Goal: Find specific page/section: Find specific page/section

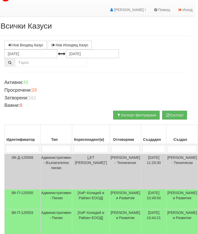
scroll to position [0, 3]
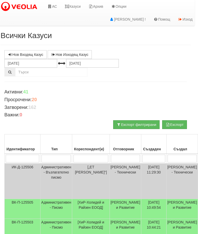
click at [73, 7] on link "Казуси" at bounding box center [73, 6] width 24 height 13
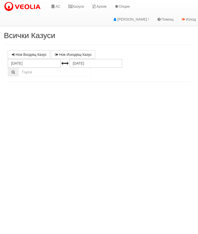
select select "10"
select select "1"
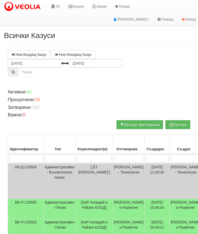
click at [72, 6] on icon at bounding box center [70, 7] width 5 height 4
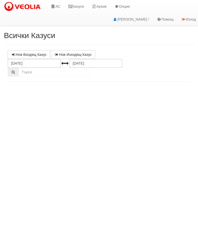
select select "10"
select select "1"
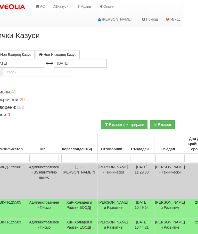
scroll to position [0, 16]
click at [111, 158] on input "search" at bounding box center [112, 159] width 29 height 8
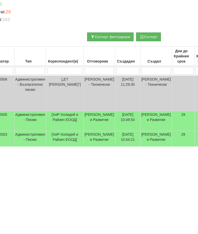
type input "С"
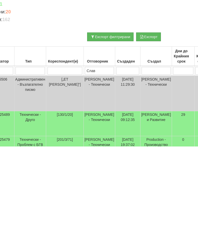
type input "Слави"
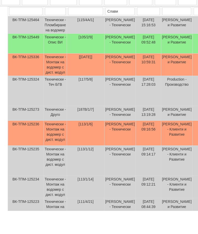
scroll to position [124, 207]
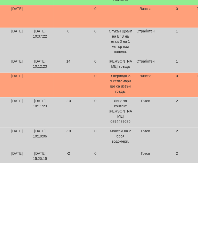
type input "Слави"
click at [118, 130] on p "[PERSON_NAME] връща" at bounding box center [120, 135] width 23 height 10
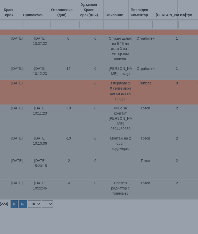
select select "10"
select select "1"
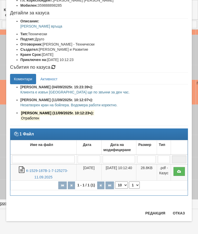
click at [182, 213] on button "Отказ" at bounding box center [178, 213] width 18 height 8
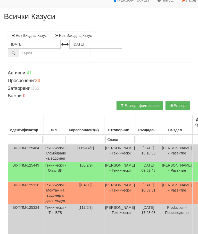
scroll to position [0, 0]
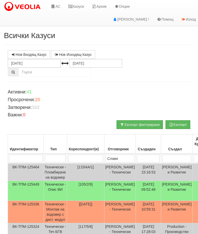
click at [77, 5] on link "Казуси" at bounding box center [76, 6] width 24 height 13
